Goal: Check status: Check status

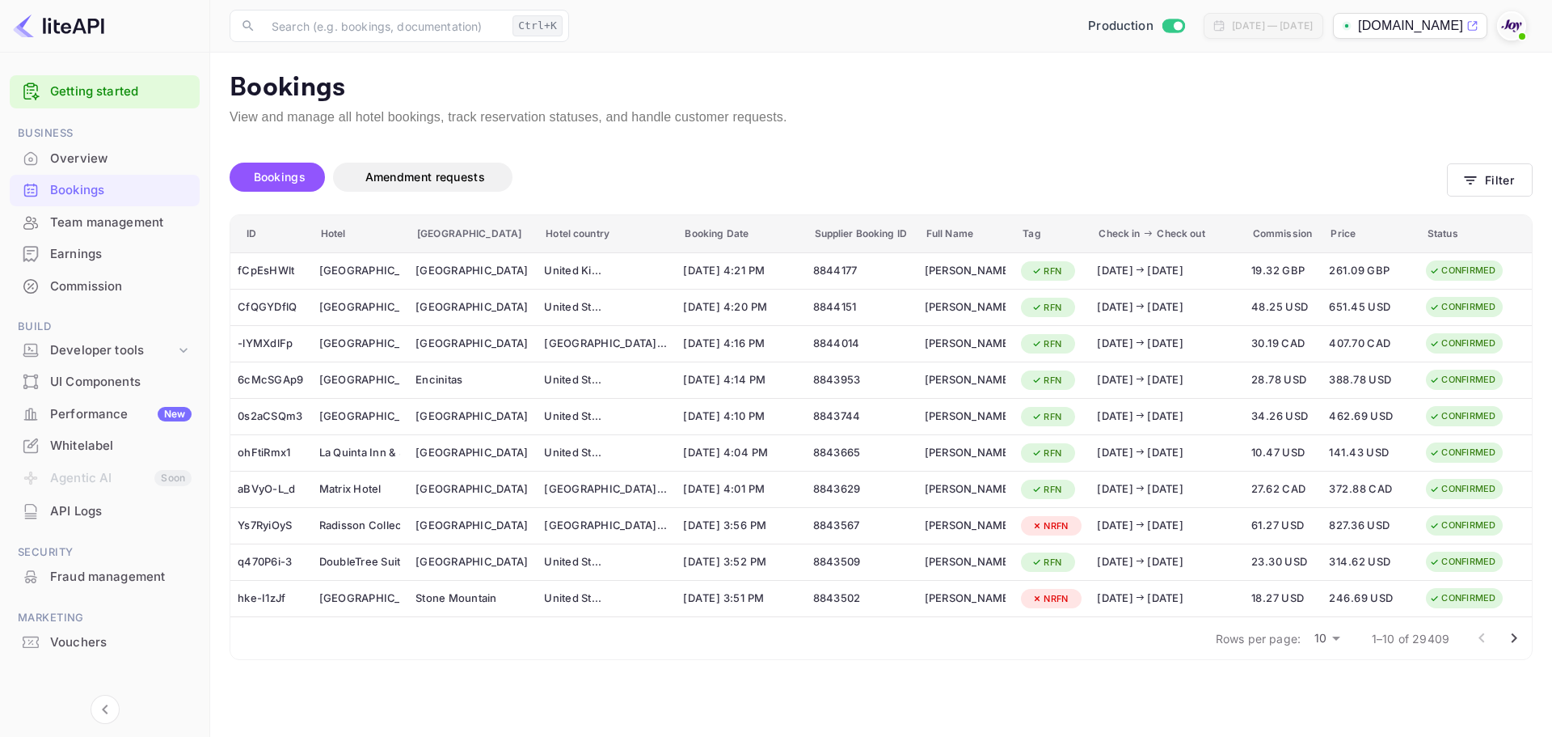
click at [1514, 34] on span at bounding box center [1522, 36] width 16 height 16
click at [1377, 175] on div "Logout" at bounding box center [1433, 168] width 186 height 39
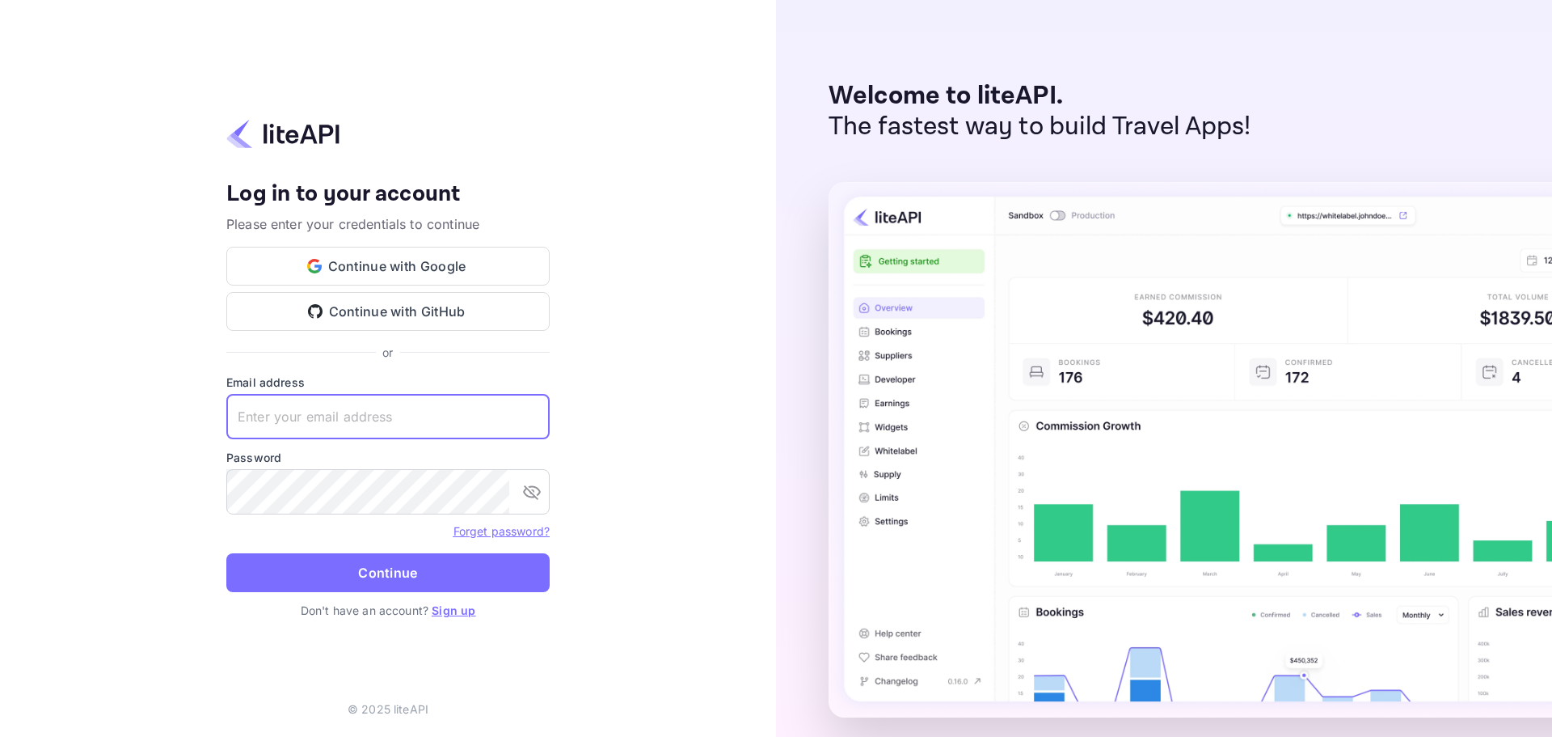
click at [285, 406] on input "text" at bounding box center [387, 416] width 323 height 45
paste input "services@withjoy.com"
type input "services@withjoy.com"
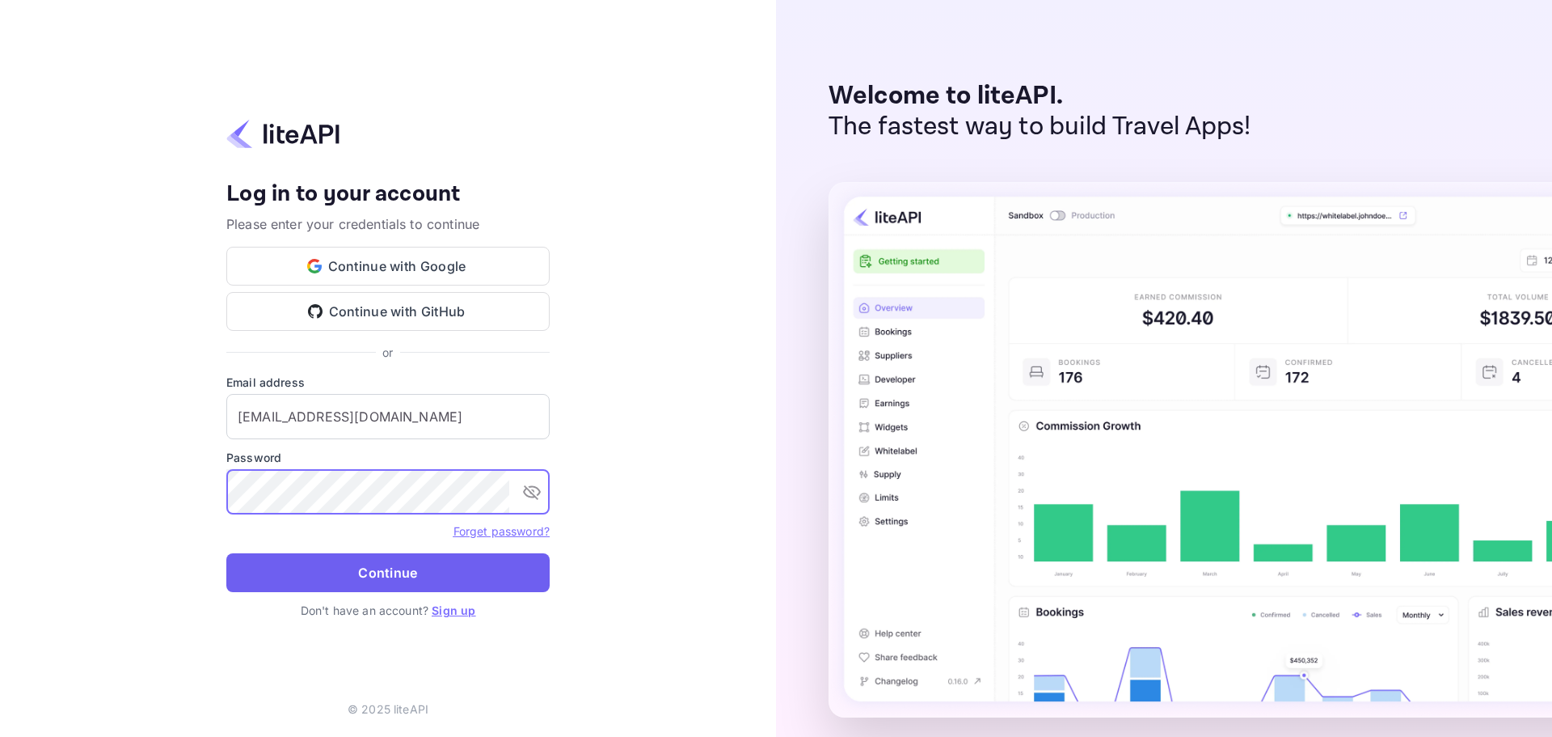
click at [426, 564] on button "Continue" at bounding box center [387, 572] width 323 height 39
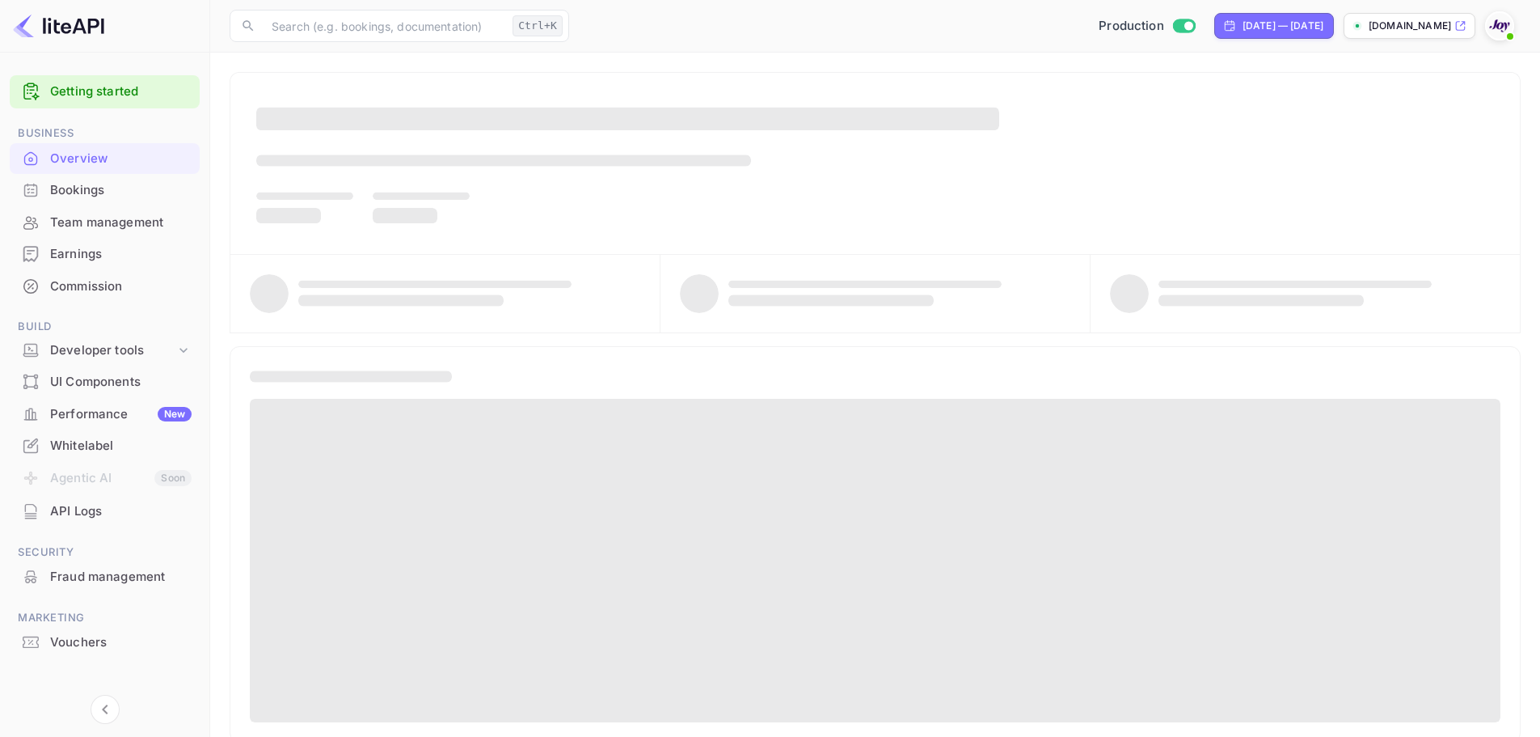
click at [107, 184] on div "Bookings" at bounding box center [120, 190] width 141 height 19
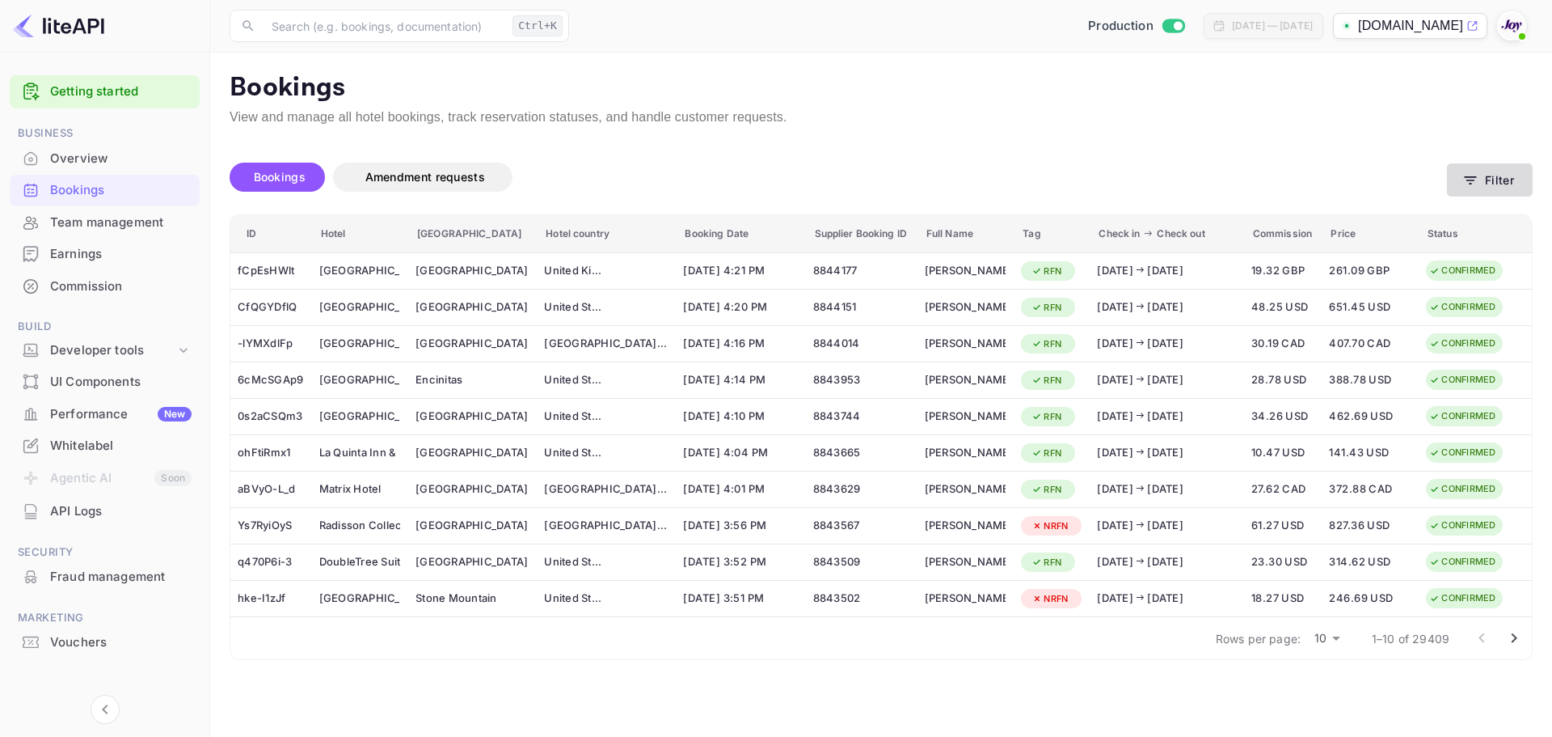
click at [1488, 175] on button "Filter" at bounding box center [1490, 179] width 86 height 33
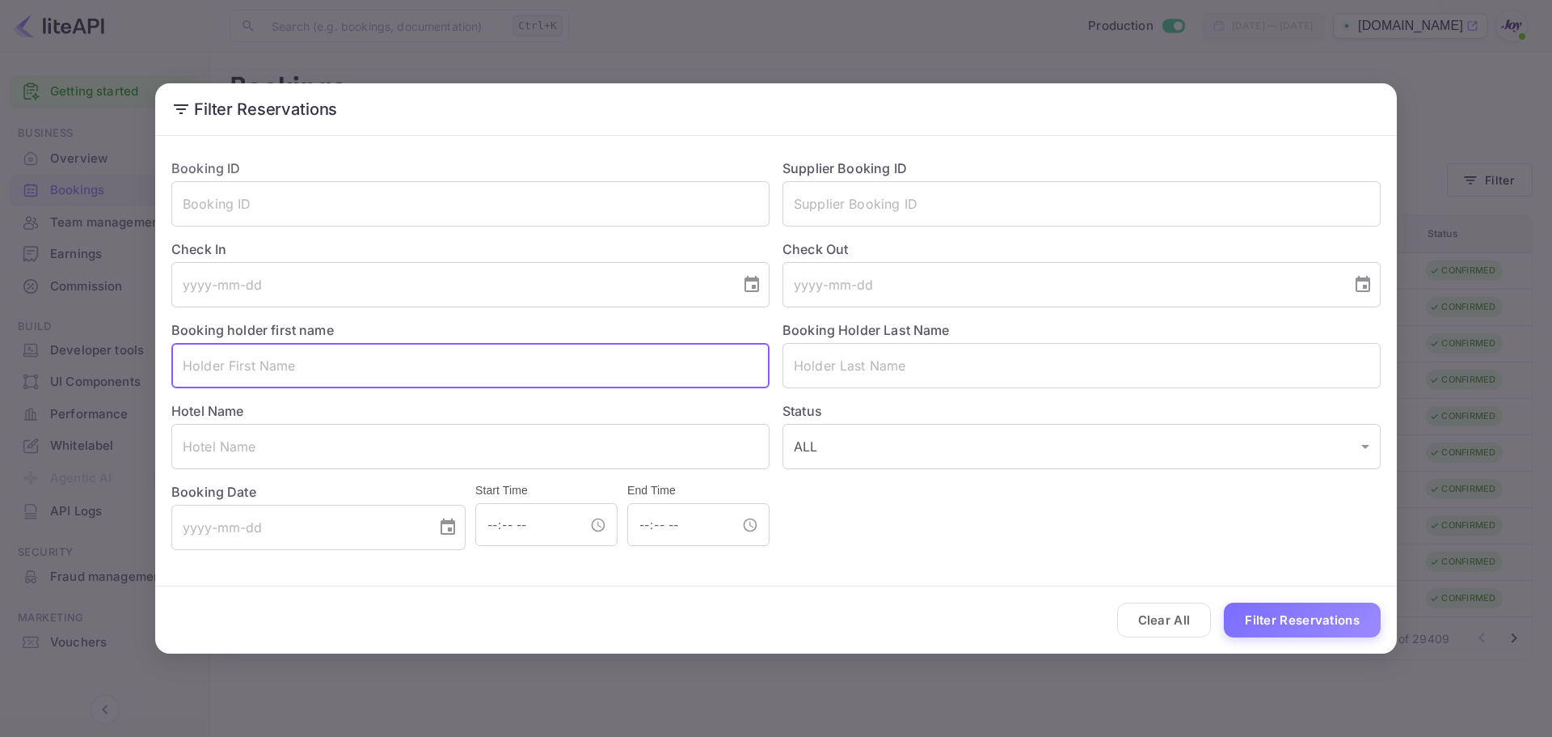
click at [299, 365] on input "text" at bounding box center [470, 365] width 598 height 45
paste input "[PERSON_NAME]."
click at [239, 361] on input "[PERSON_NAME]" at bounding box center [470, 365] width 598 height 45
click at [246, 363] on input "[PERSON_NAME]" at bounding box center [470, 365] width 598 height 45
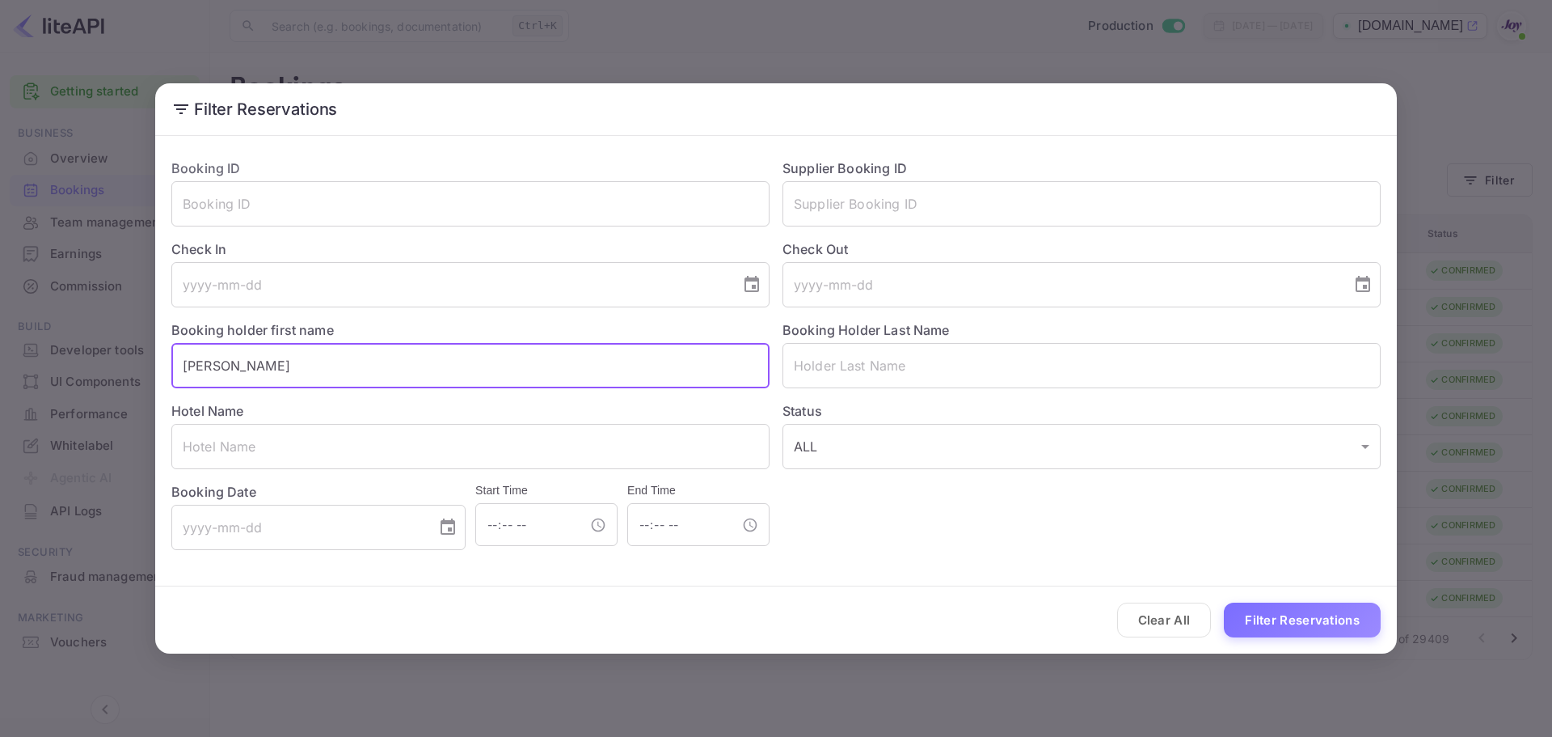
click at [246, 363] on input "[PERSON_NAME]" at bounding box center [470, 365] width 598 height 45
type input "[PERSON_NAME]"
click at [843, 361] on input "text" at bounding box center [1082, 365] width 598 height 45
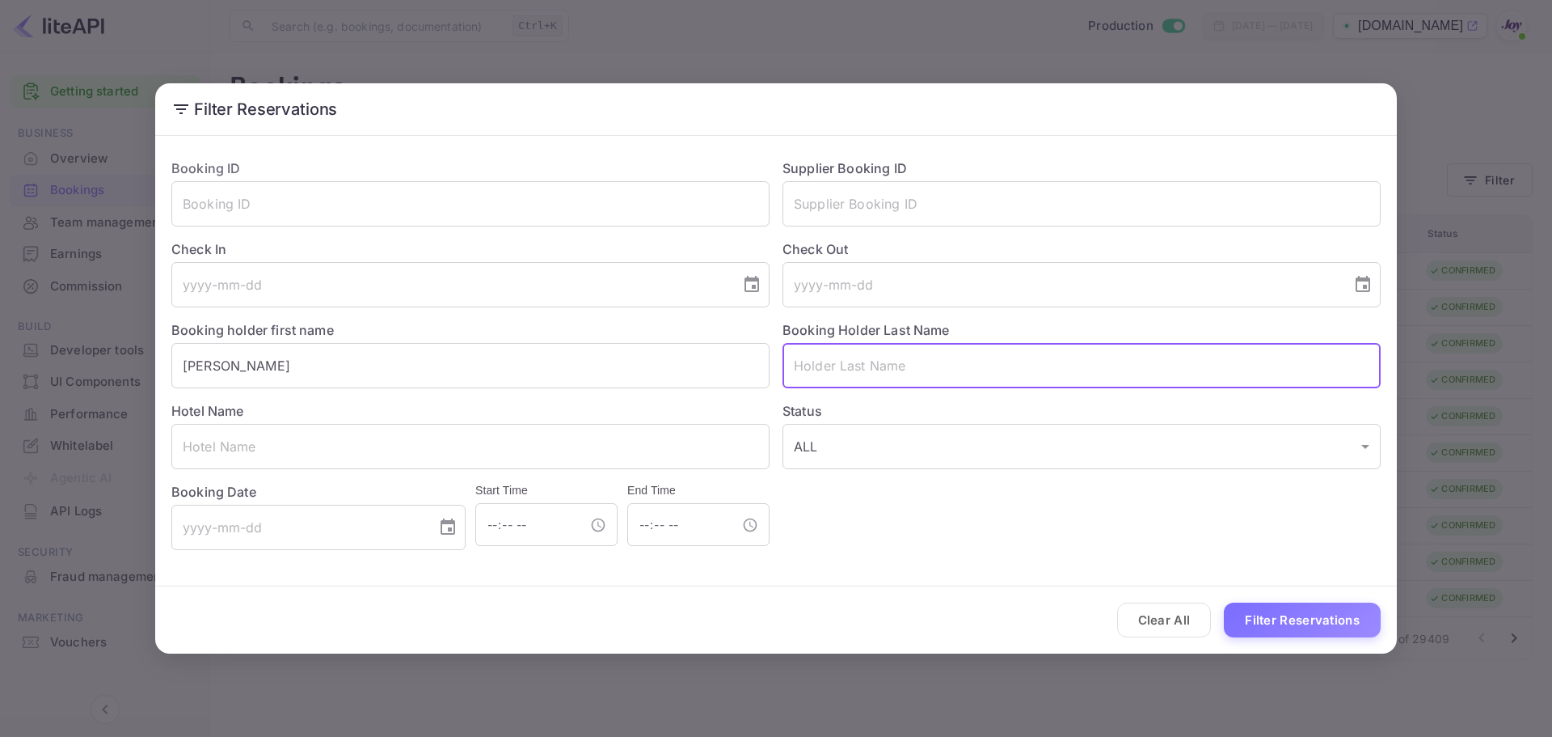
paste input "Coby"
type input "Coby"
click at [1303, 618] on button "Filter Reservations" at bounding box center [1302, 619] width 157 height 35
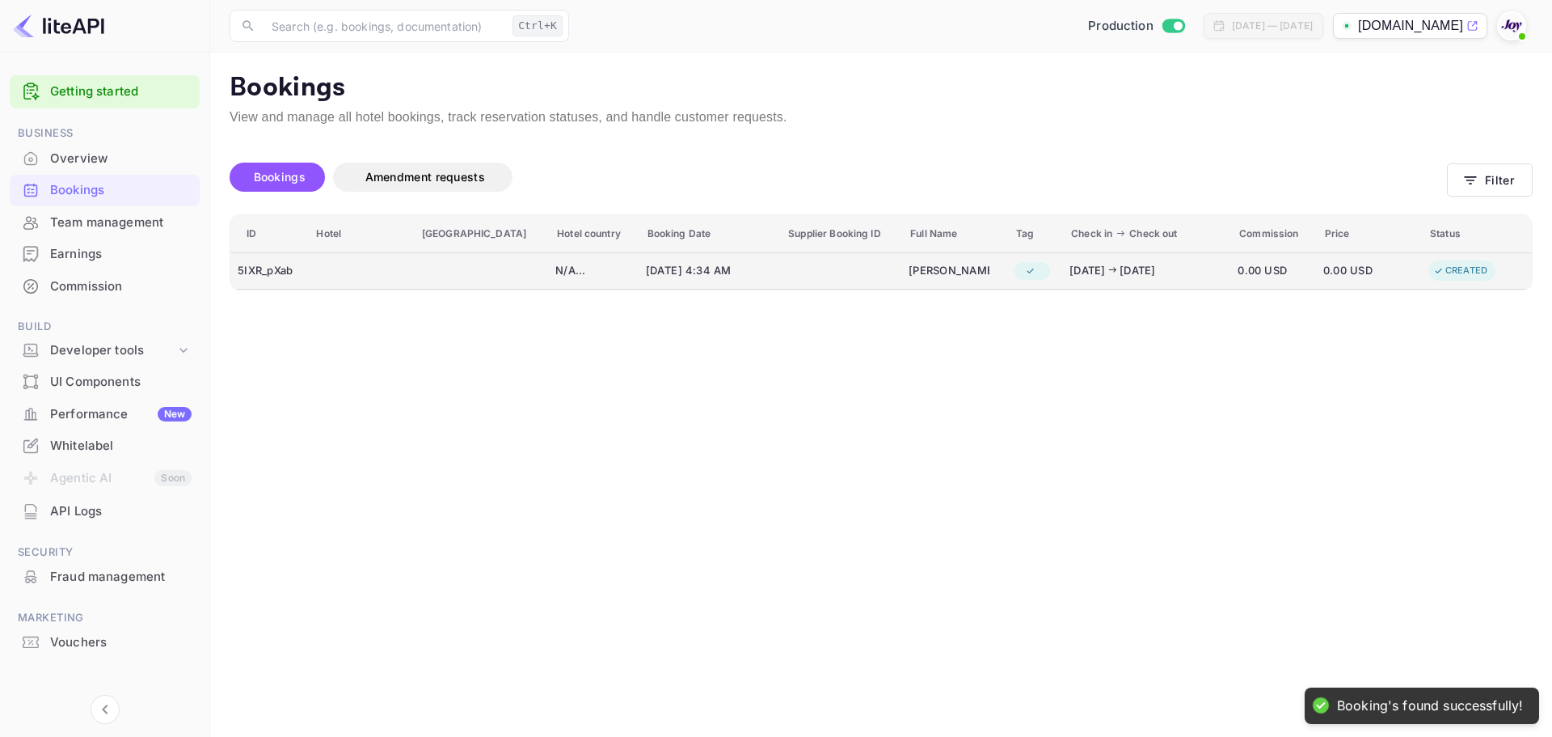
click at [271, 272] on div "5IXR_pXab" at bounding box center [269, 271] width 62 height 26
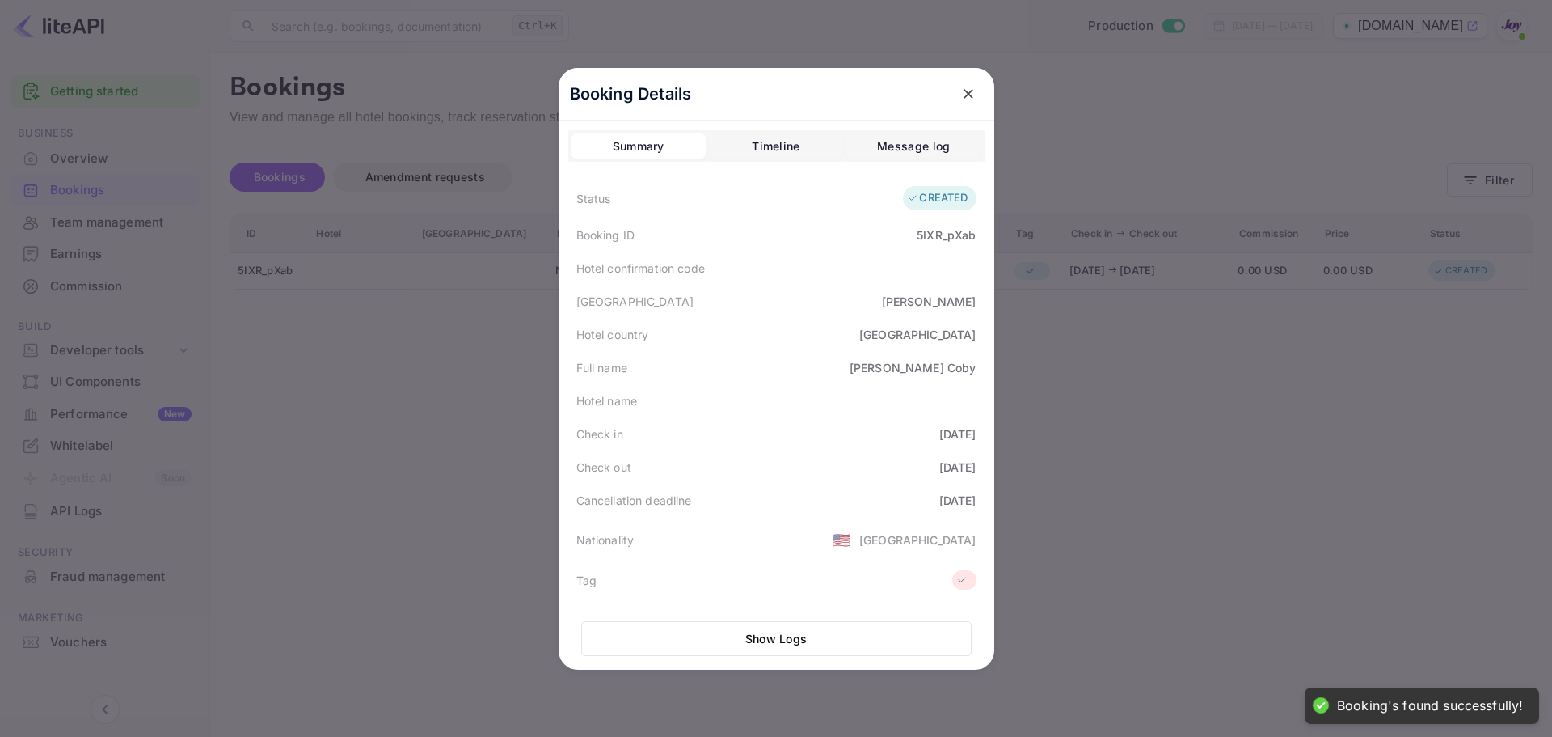
click at [461, 395] on div at bounding box center [776, 368] width 1552 height 737
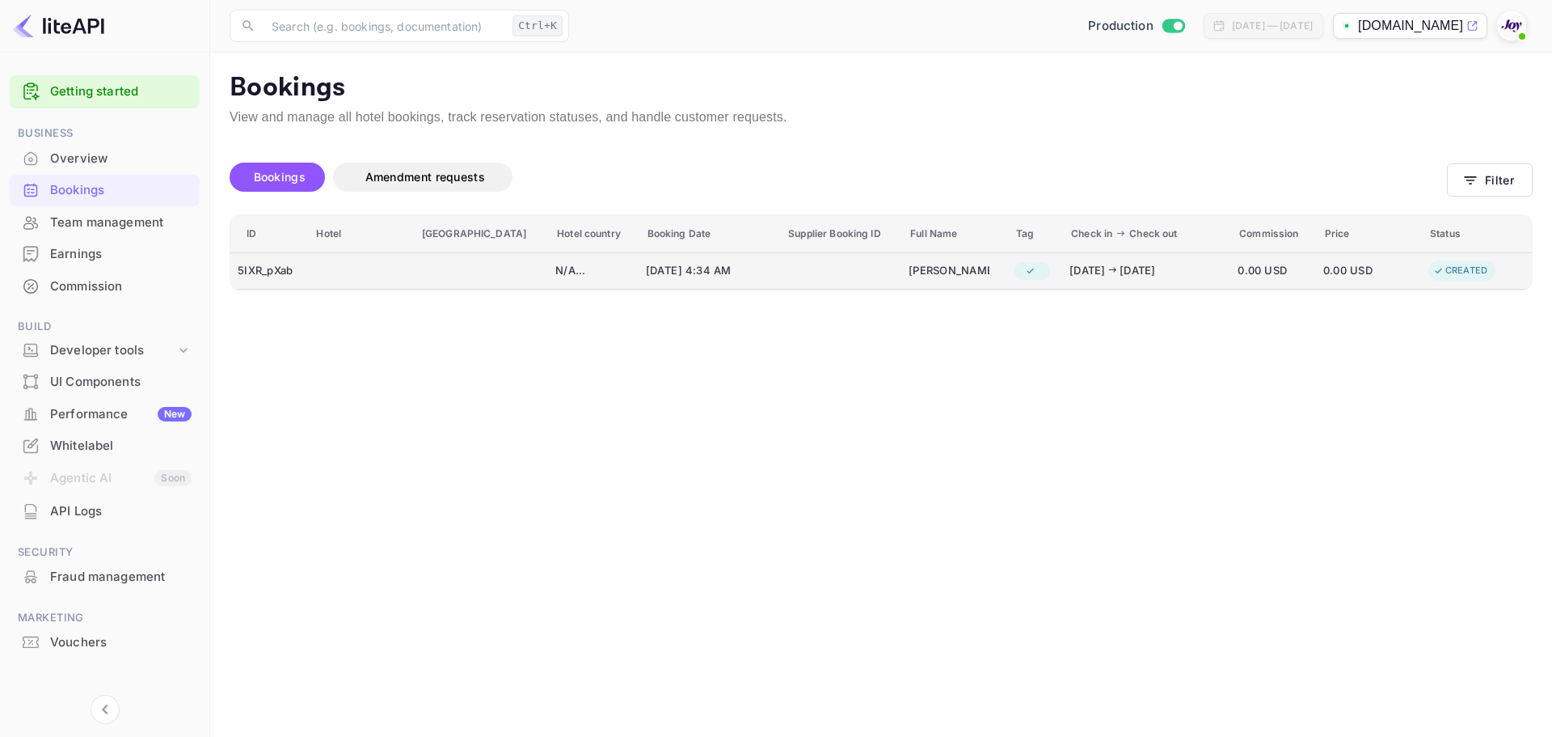
click at [648, 272] on span "[DATE] 4:34 AM" at bounding box center [702, 271] width 113 height 18
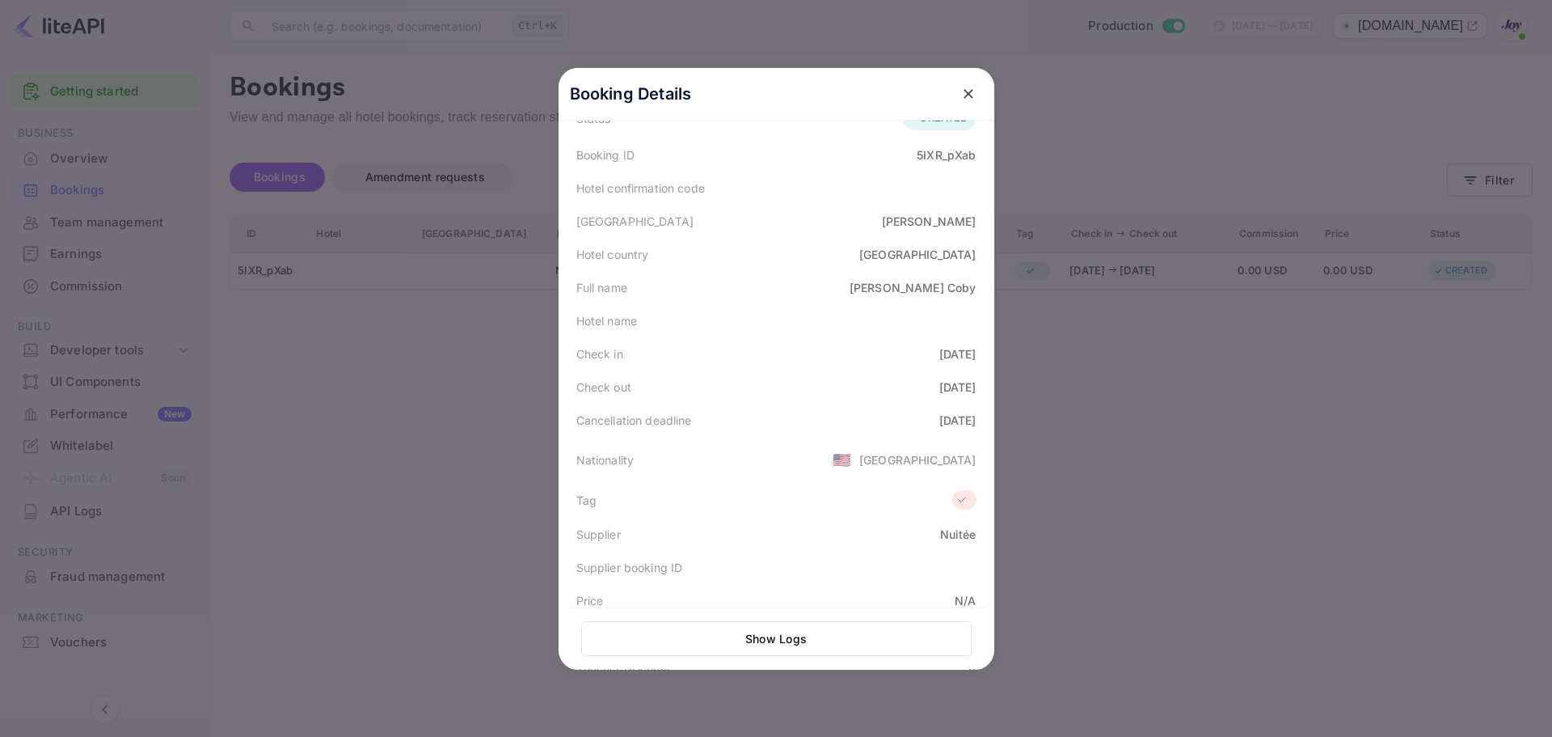
scroll to position [81, 0]
click at [559, 403] on div "Booking Details Summary Timeline Message log Status CREATED Booking ID 5IXR_pXa…" at bounding box center [777, 288] width 436 height 602
click at [485, 354] on div at bounding box center [776, 368] width 1552 height 737
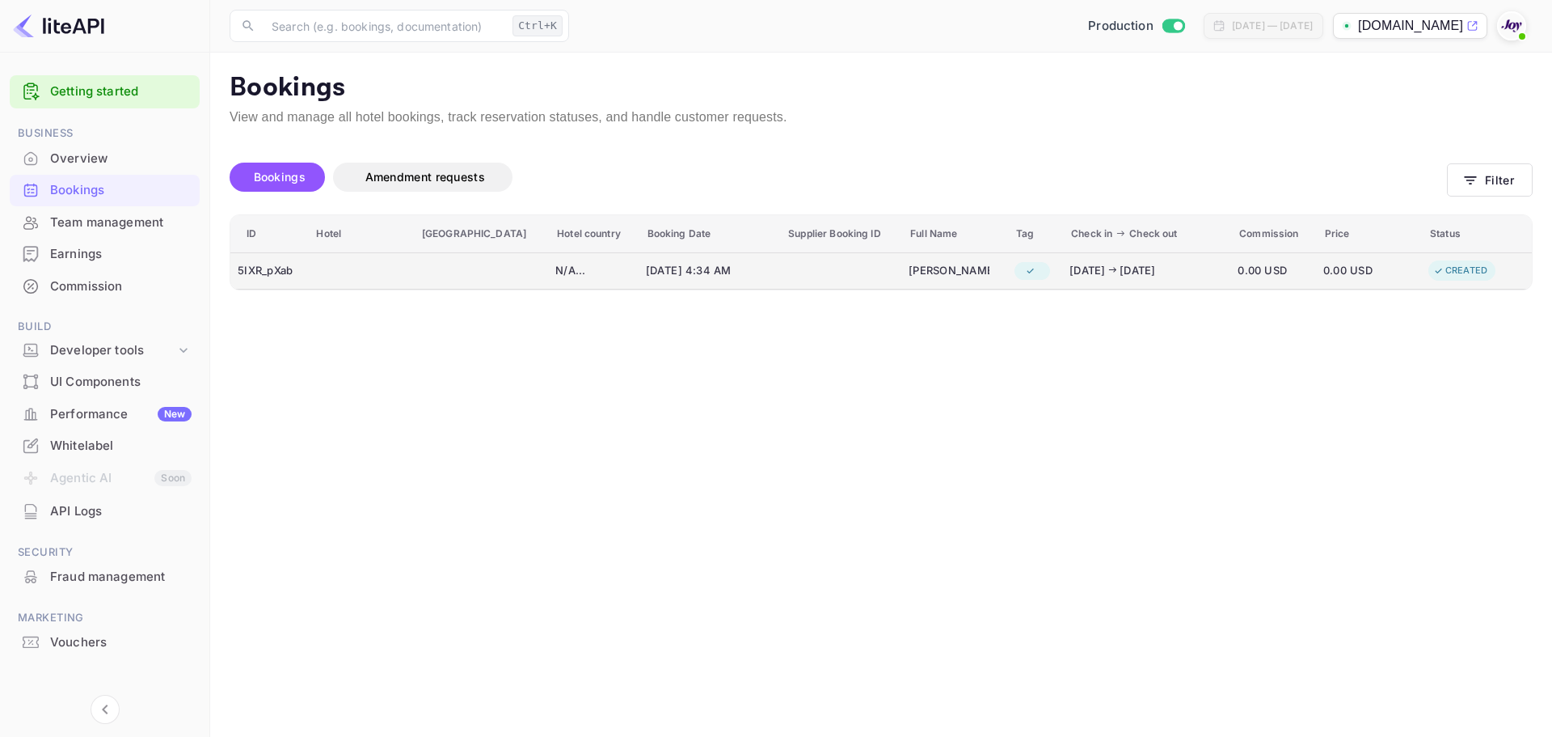
drag, startPoint x: 581, startPoint y: 263, endPoint x: 665, endPoint y: 277, distance: 85.3
click at [665, 277] on tr "5IXR_pXab N/A ... [DATE] 4:34 AM [PERSON_NAME] [DATE] [DATE] 0.00 USD 0.00 USD …" at bounding box center [881, 270] width 1302 height 37
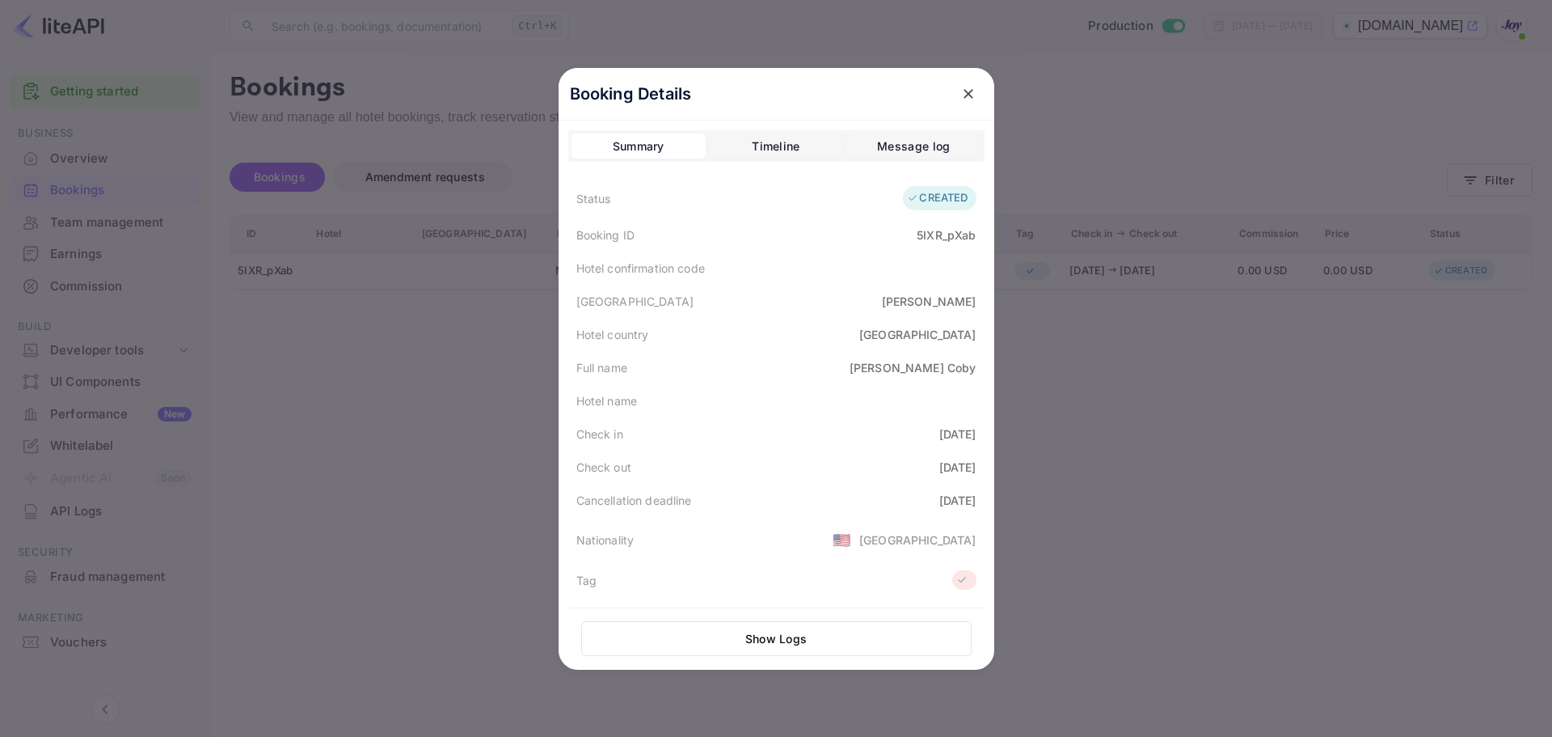
click at [543, 323] on div "Booking Details Summary Timeline Message log Status CREATED Booking ID 5IXR_pXa…" at bounding box center [777, 368] width 488 height 737
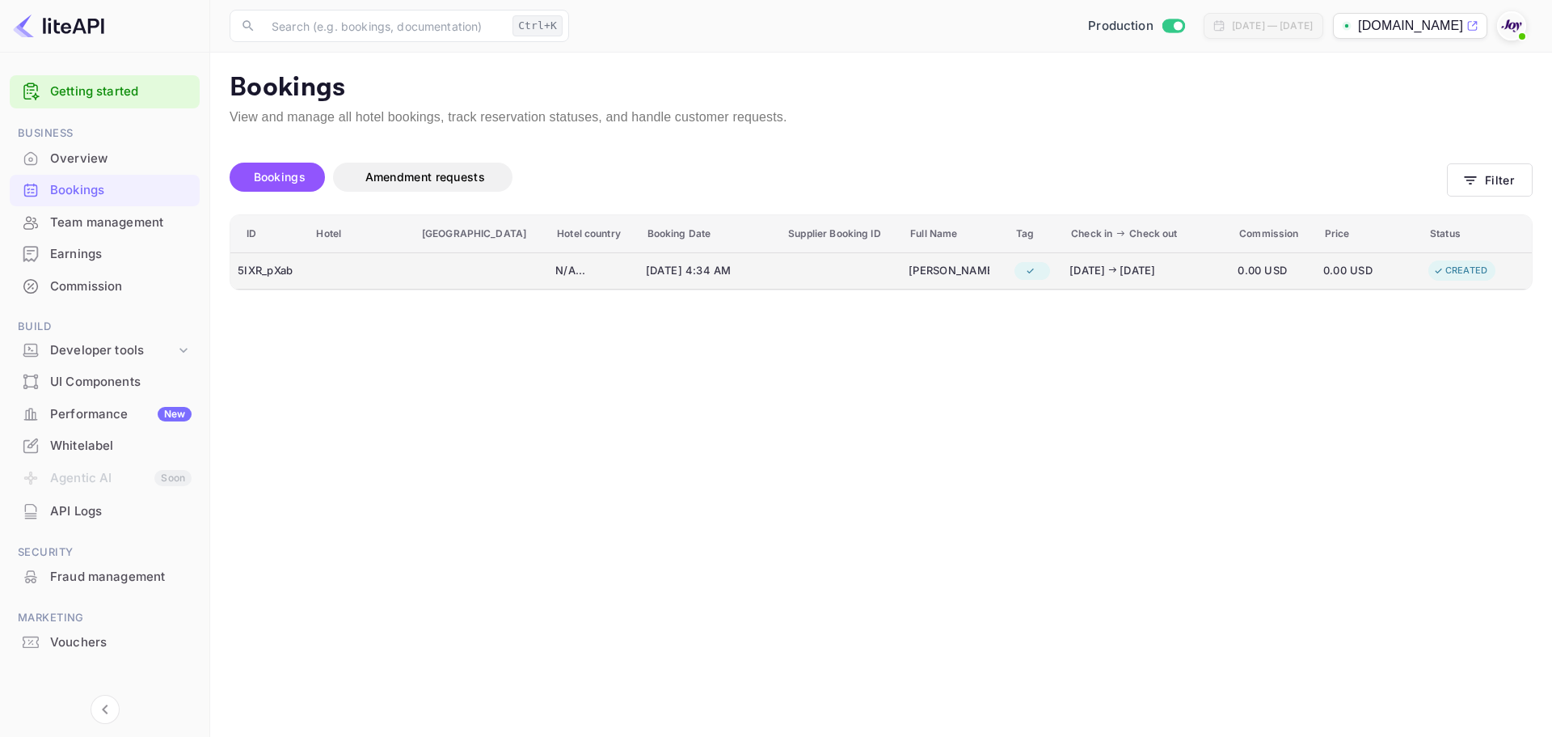
copy span "[DATE]"
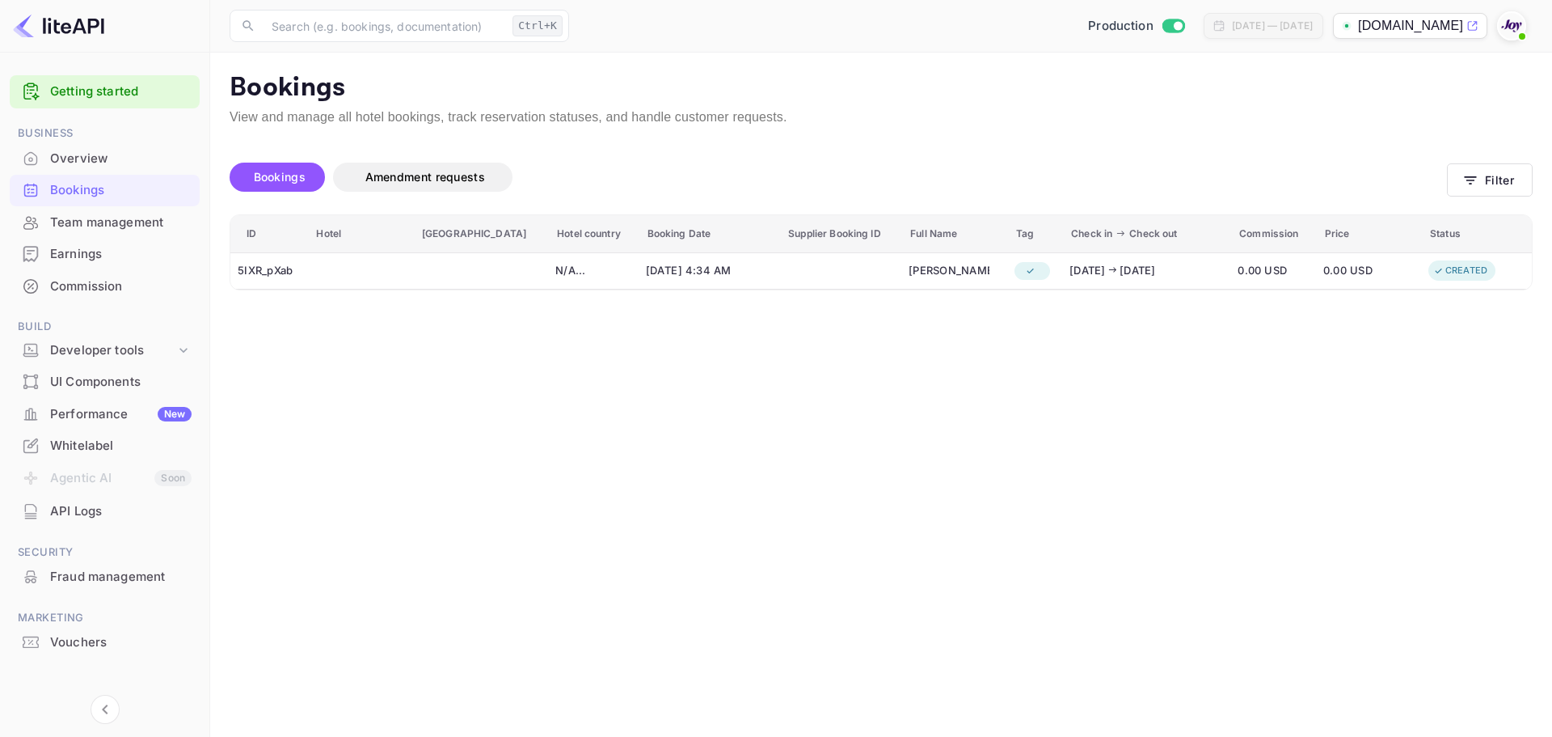
drag, startPoint x: 600, startPoint y: 262, endPoint x: 613, endPoint y: 340, distance: 79.5
click at [655, 300] on div "ID [GEOGRAPHIC_DATA] country Booking Date Supplier Booking ID Full Name Tag Che…" at bounding box center [881, 268] width 1303 height 109
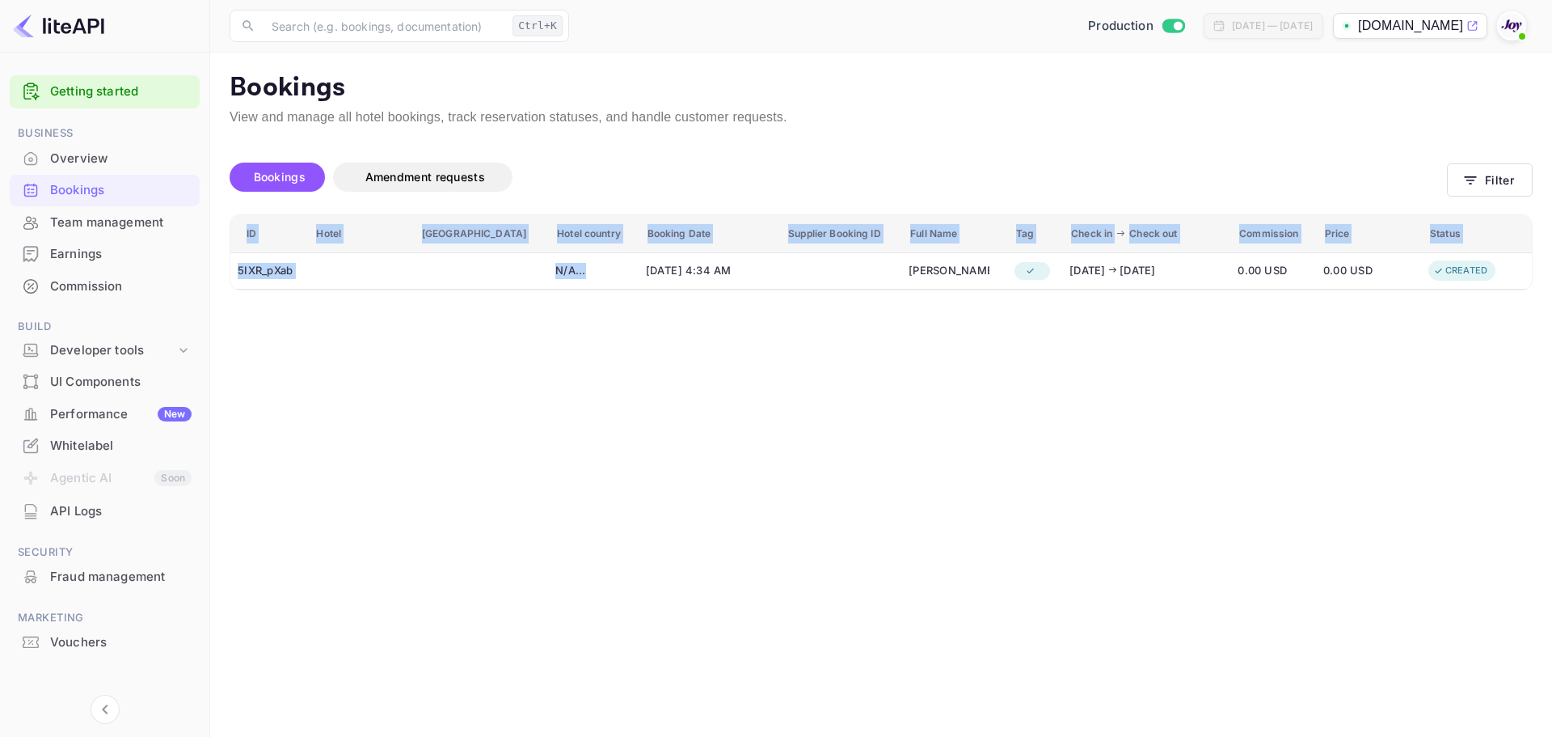
click at [613, 340] on main "Bookings View and manage all hotel bookings, track reservation statuses, and ha…" at bounding box center [881, 395] width 1342 height 684
